Goal: Task Accomplishment & Management: Use online tool/utility

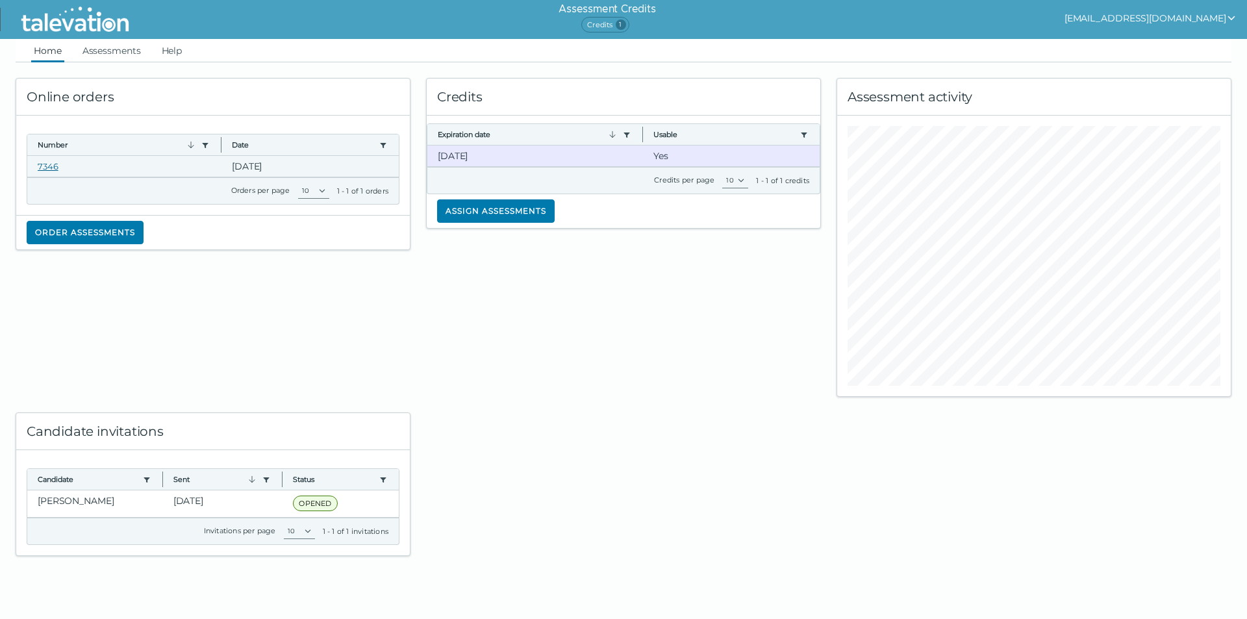
click at [47, 162] on link "7346" at bounding box center [48, 166] width 21 height 10
click at [111, 51] on link "Assessments" at bounding box center [112, 50] width 64 height 23
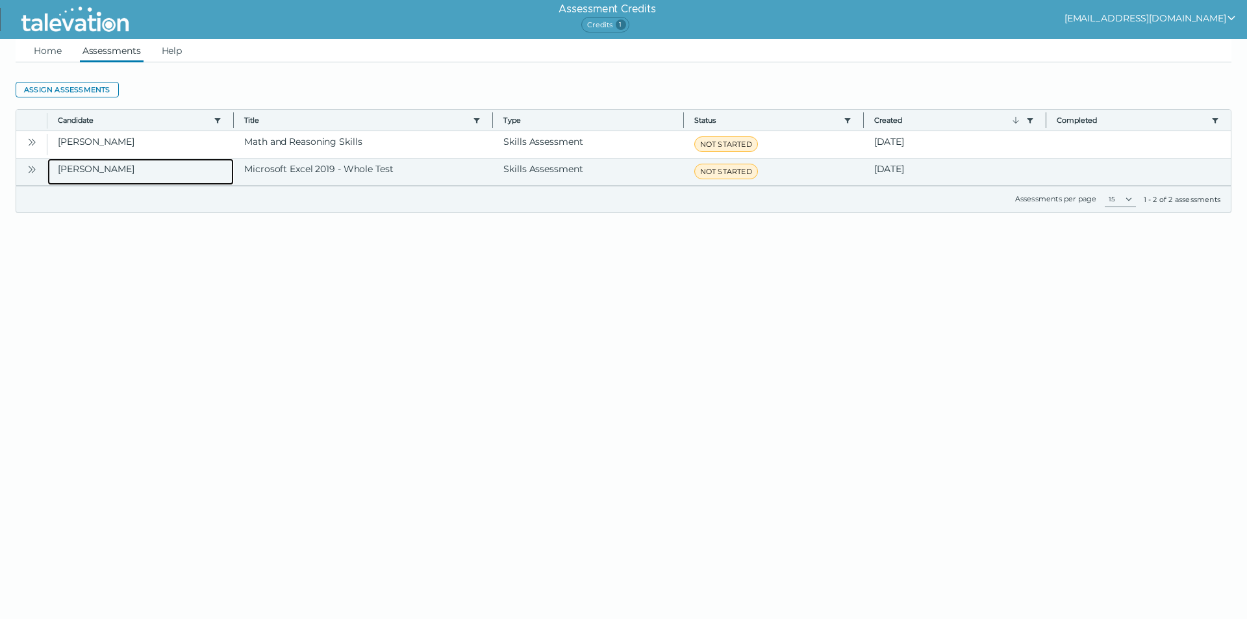
click at [86, 166] on clr-dg-cell "[PERSON_NAME]" at bounding box center [140, 171] width 186 height 27
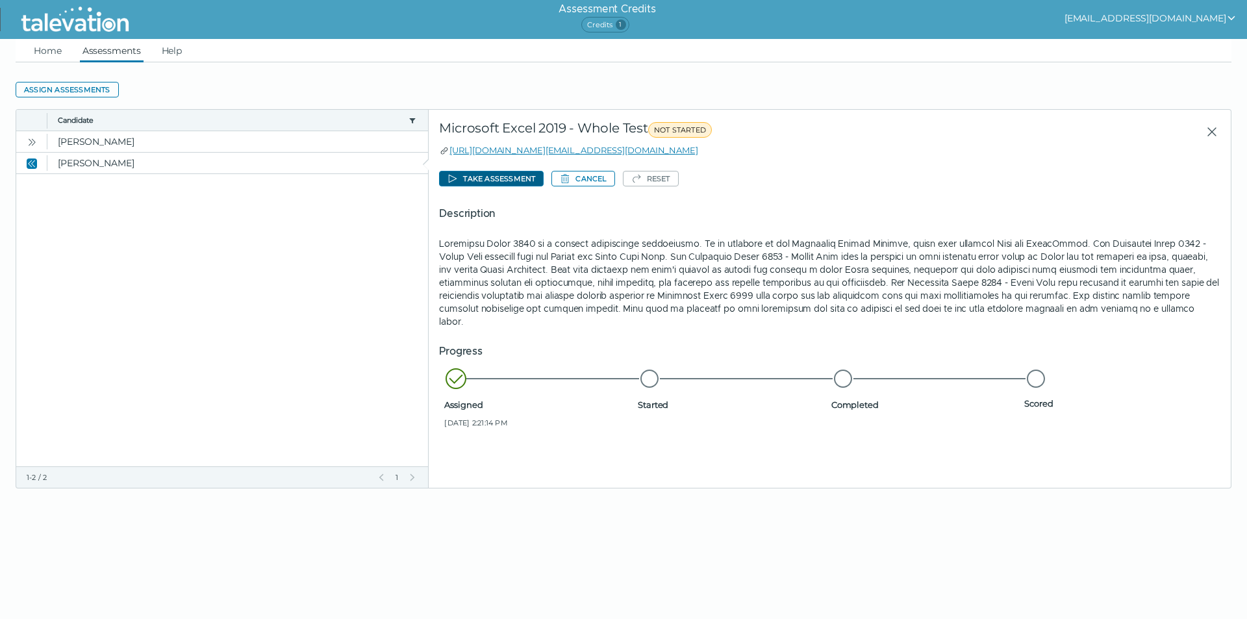
click at [464, 177] on button "Take assessment" at bounding box center [491, 179] width 105 height 16
